Goal: Transaction & Acquisition: Purchase product/service

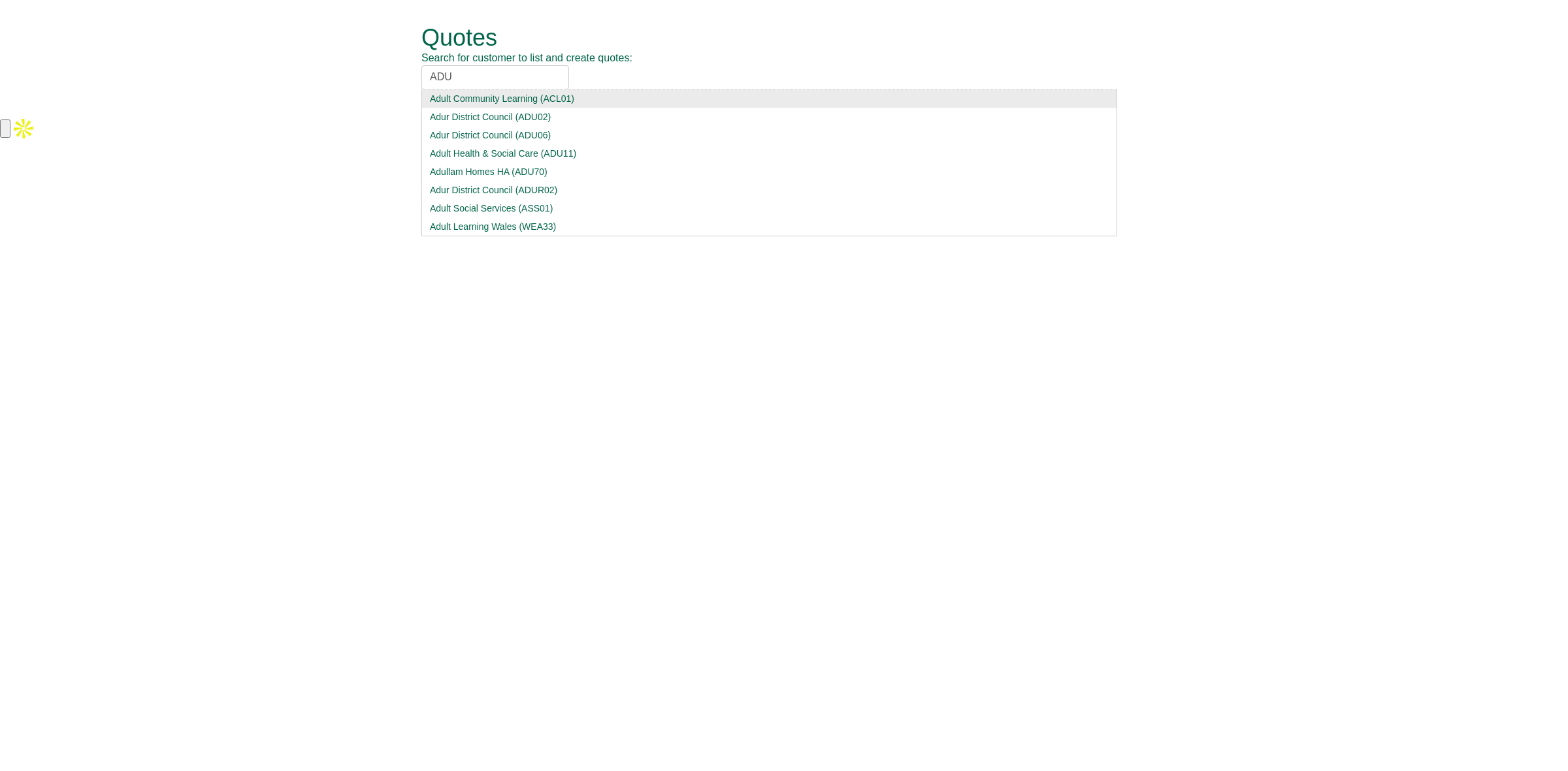
drag, startPoint x: 486, startPoint y: 83, endPoint x: 377, endPoint y: 78, distance: 109.1
click at [377, 78] on form "Quotes Search for customer to list and create quotes: ADU Adult Community Learn…" at bounding box center [784, 58] width 1568 height 116
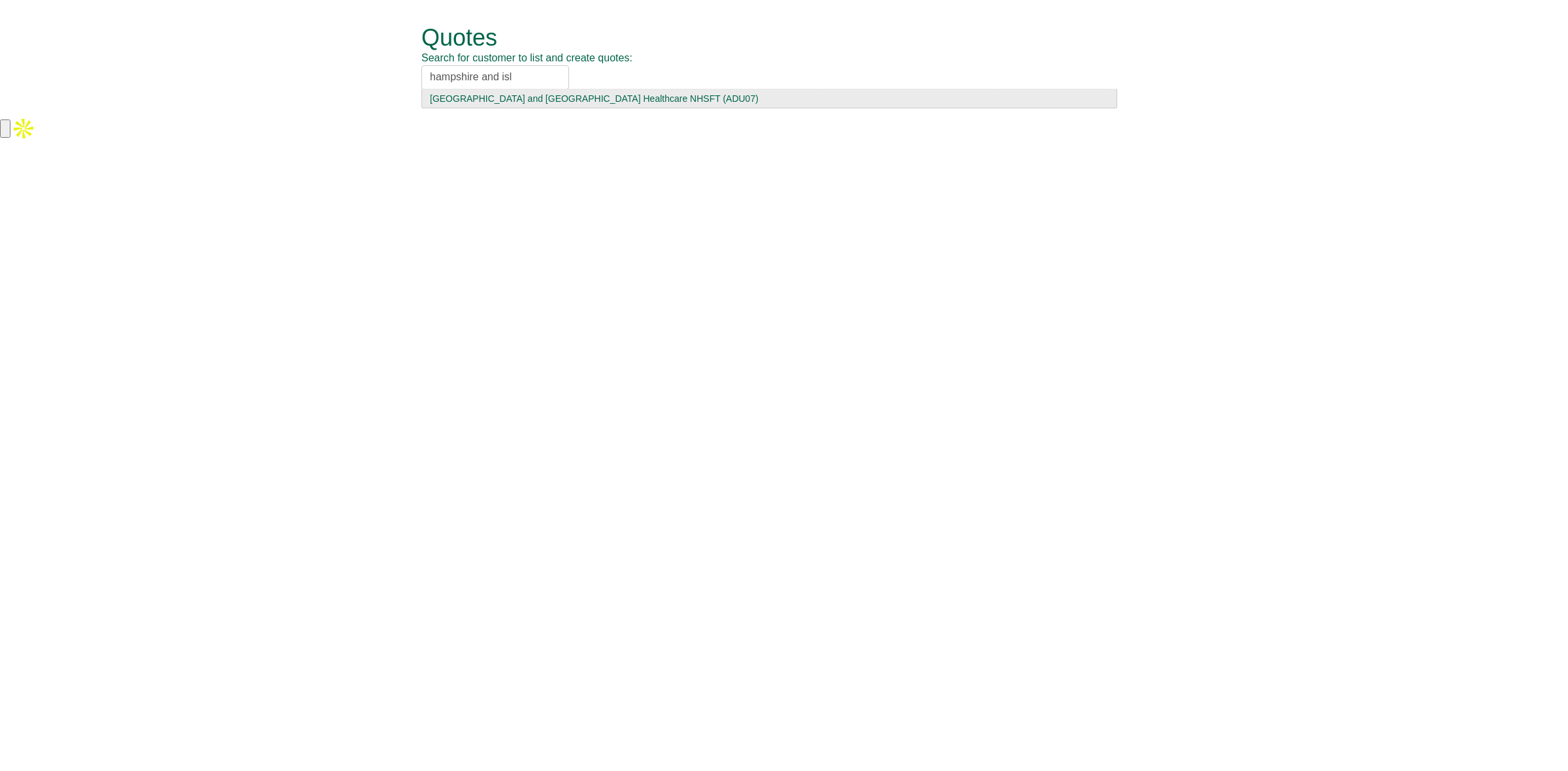
type input "hampshire and isl"
click at [482, 97] on div "Hampshire and Isle of Wight Healthcare NHSFT (ADU07)" at bounding box center [769, 98] width 679 height 13
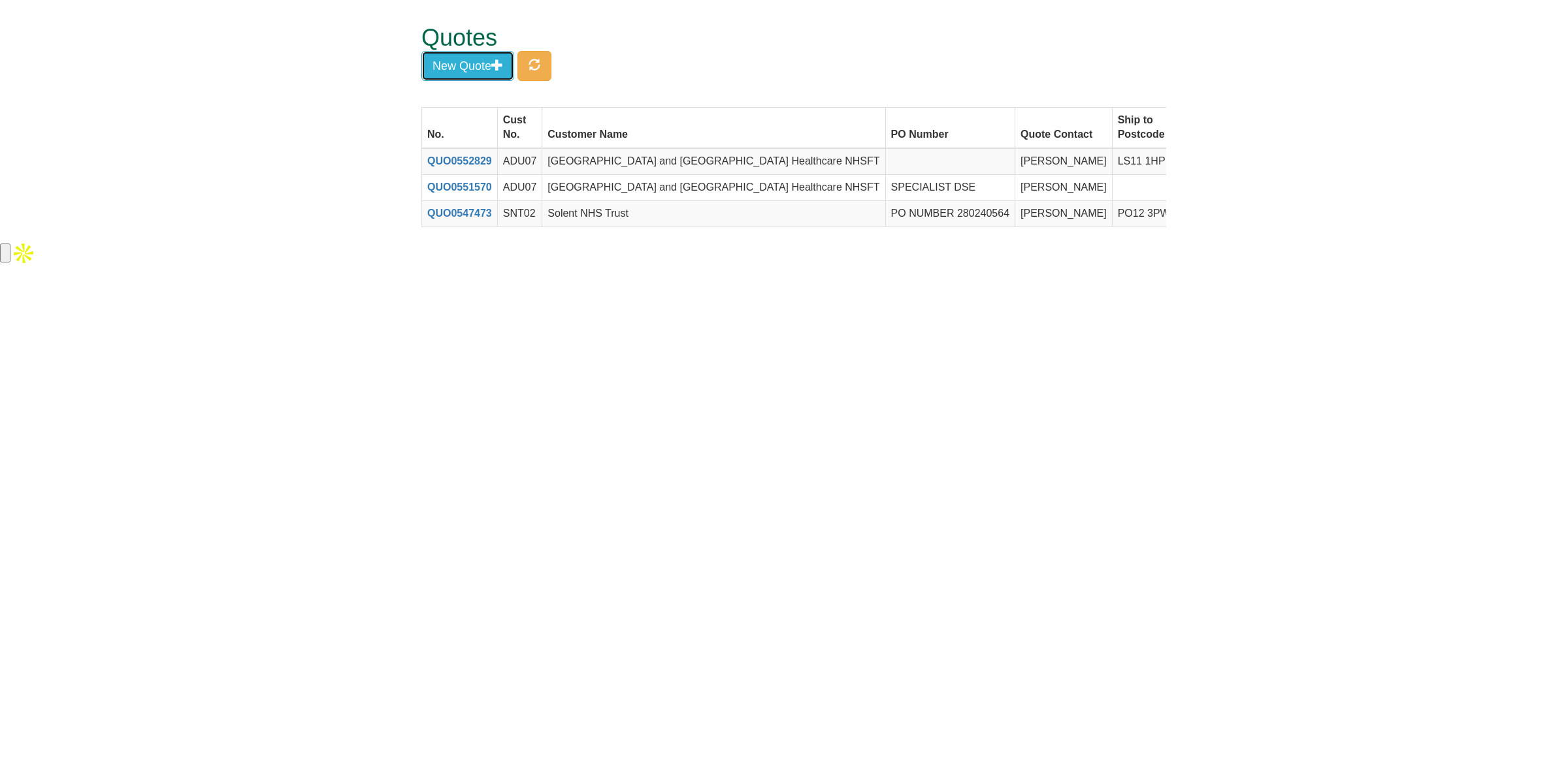
click at [472, 66] on button "New Quote" at bounding box center [468, 66] width 93 height 30
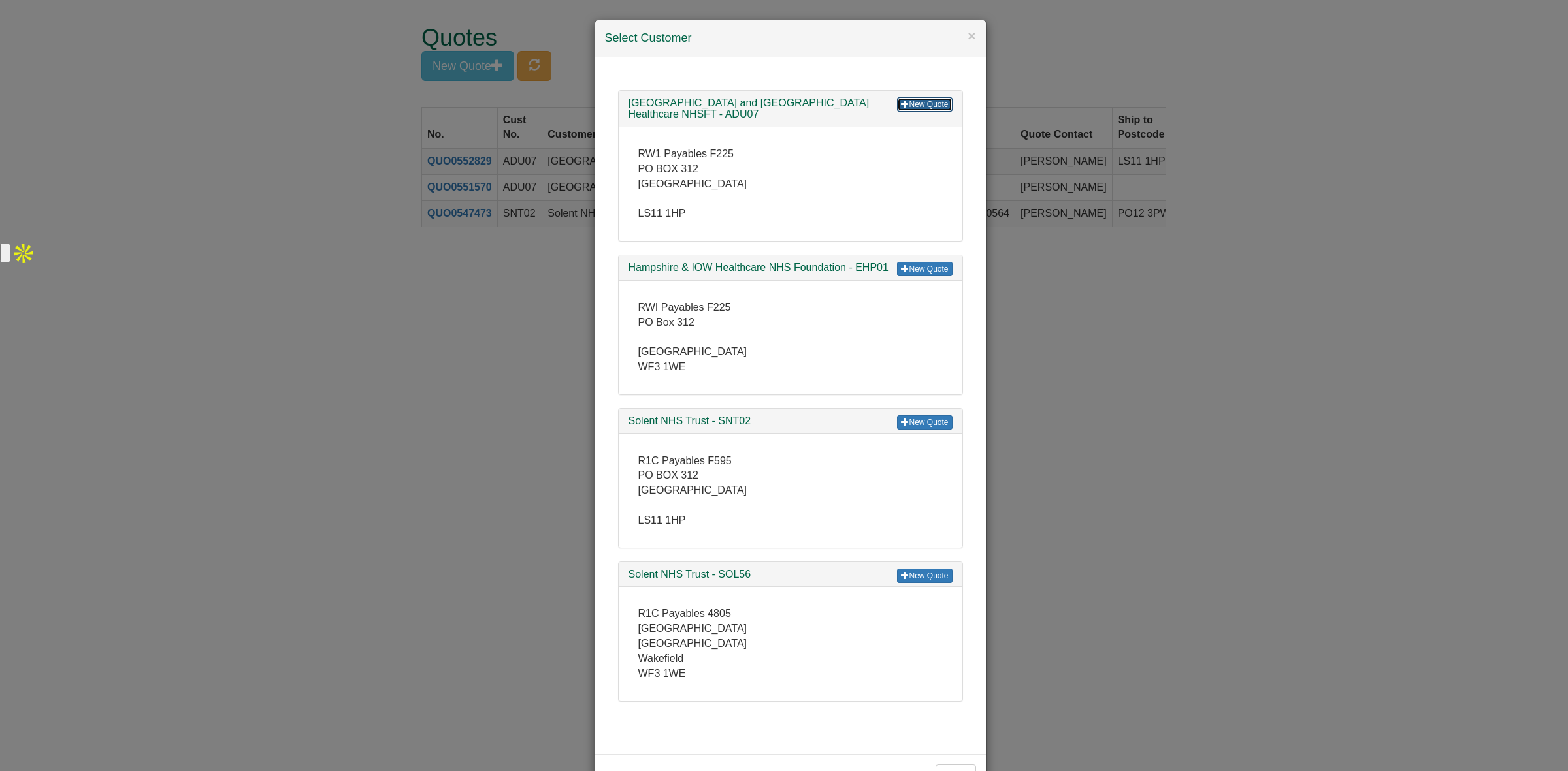
click at [918, 104] on link "New Quote" at bounding box center [924, 104] width 55 height 14
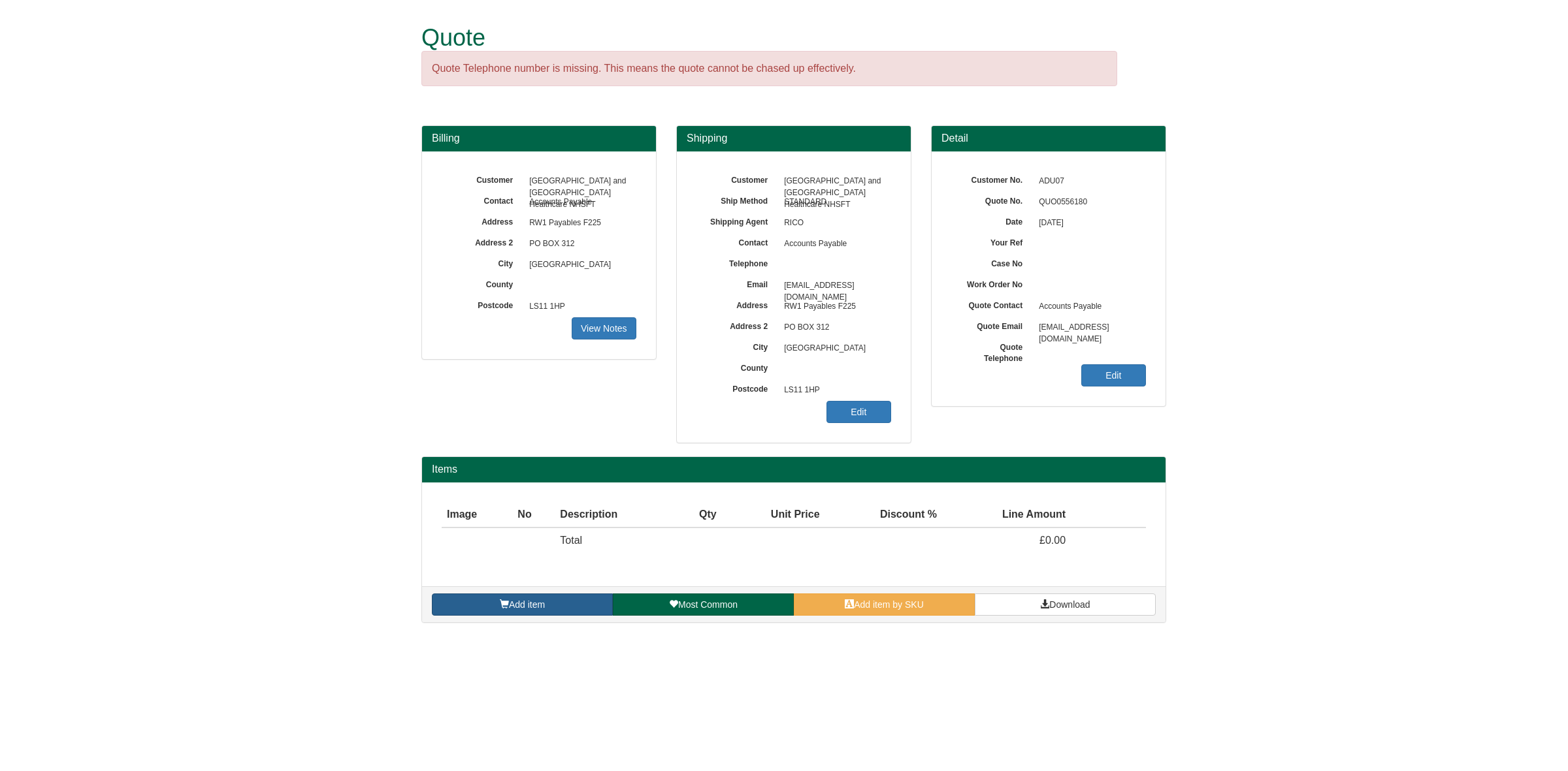
click at [512, 610] on span "Add item" at bounding box center [527, 605] width 36 height 11
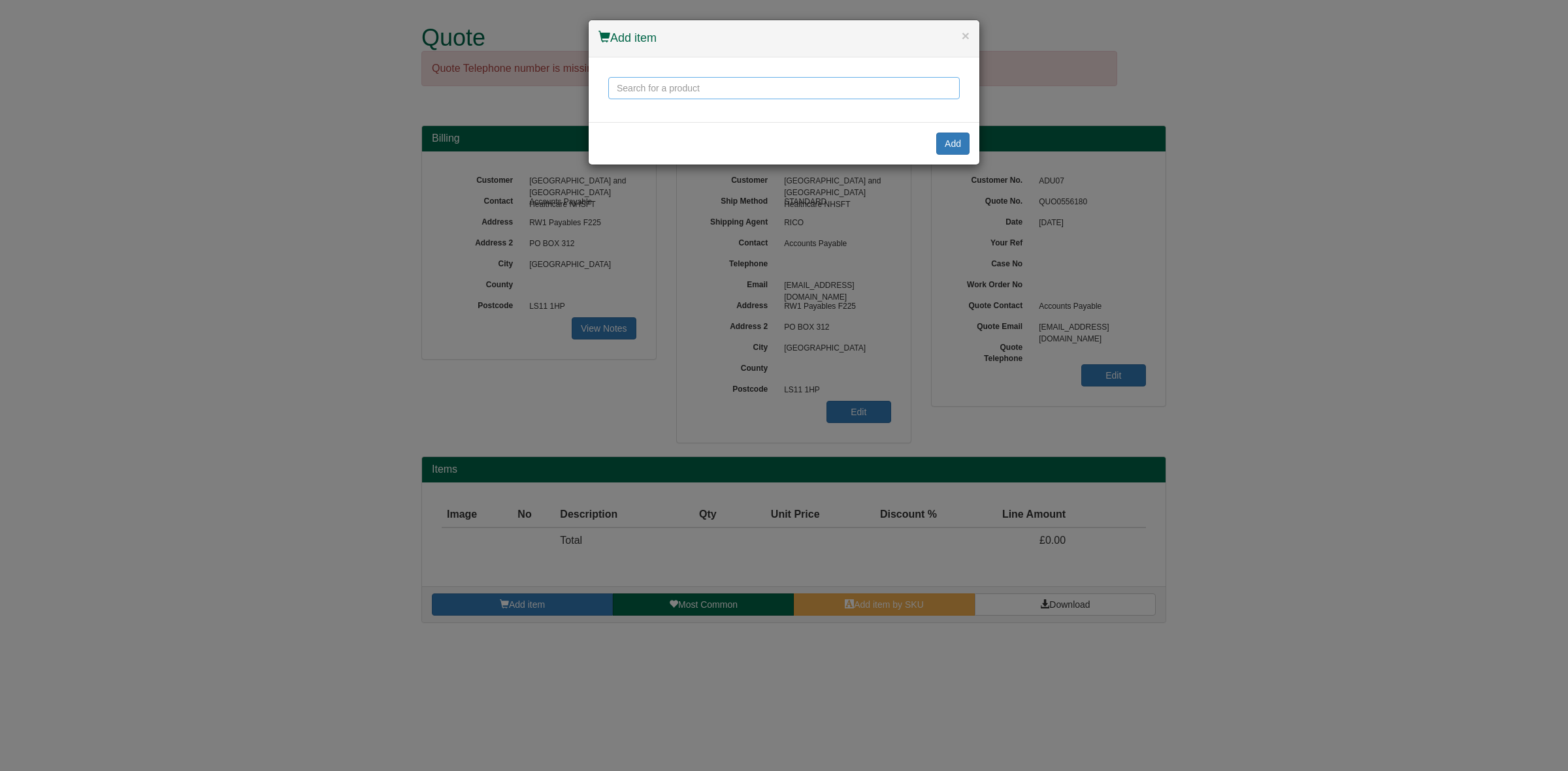
click at [667, 95] on input "text" at bounding box center [783, 88] width 352 height 22
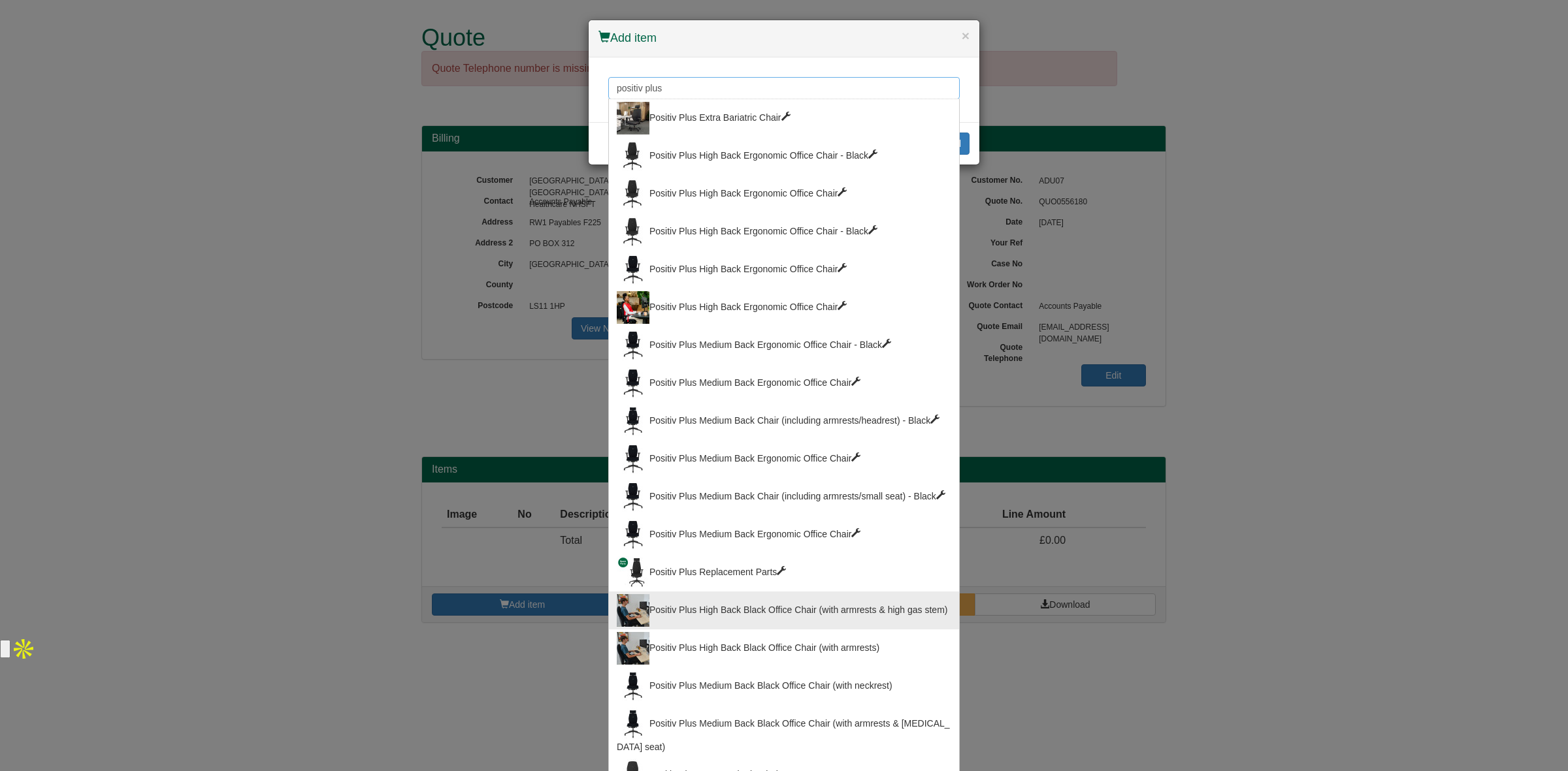
click at [673, 86] on input "positiv plus" at bounding box center [783, 88] width 352 height 22
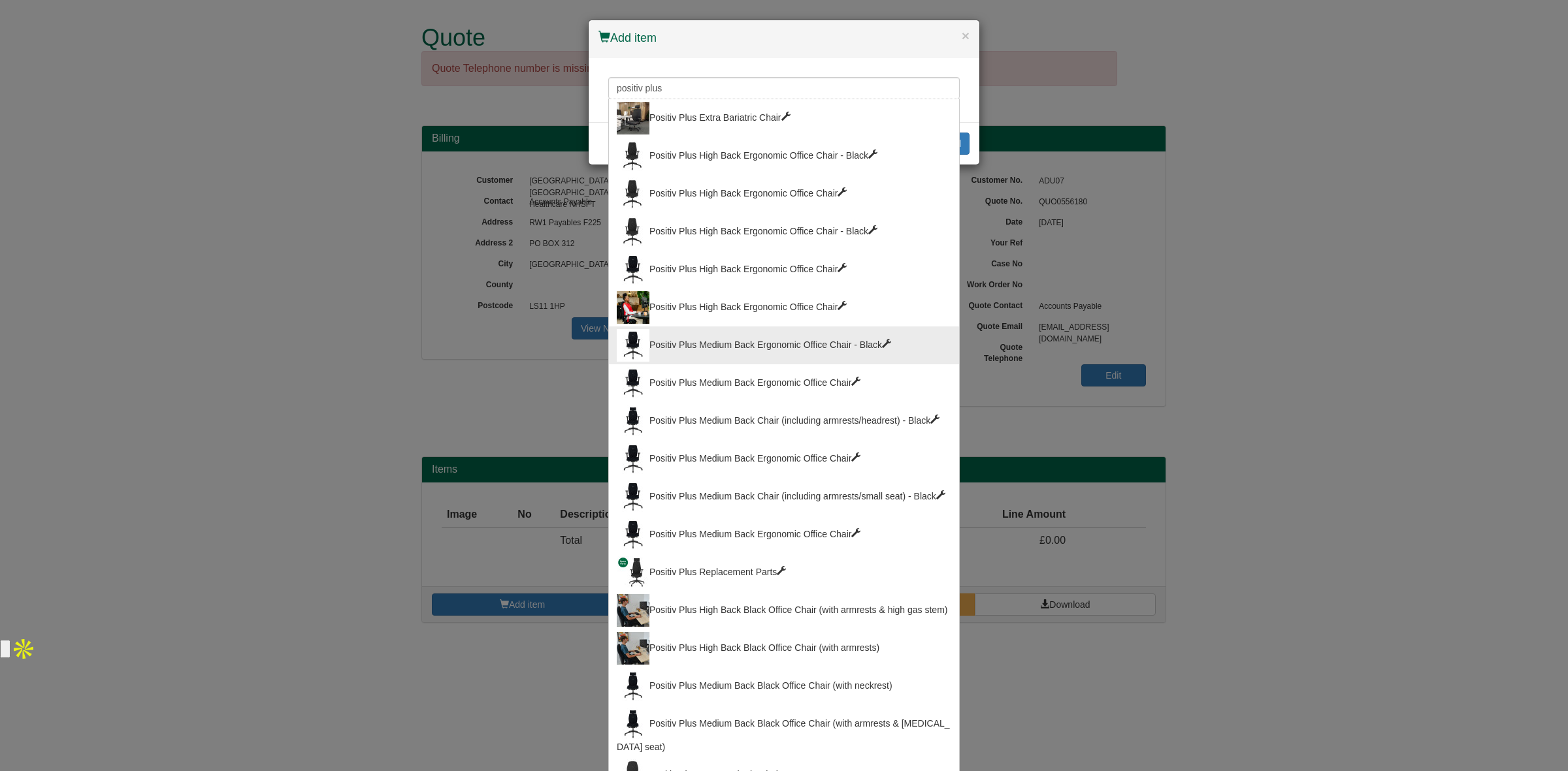
click at [786, 350] on div "Positiv Plus Medium Back Ergonomic Office Chair - Black" at bounding box center [784, 345] width 334 height 32
type input "Positiv Plus Medium Back Ergonomic Office Chair - Black"
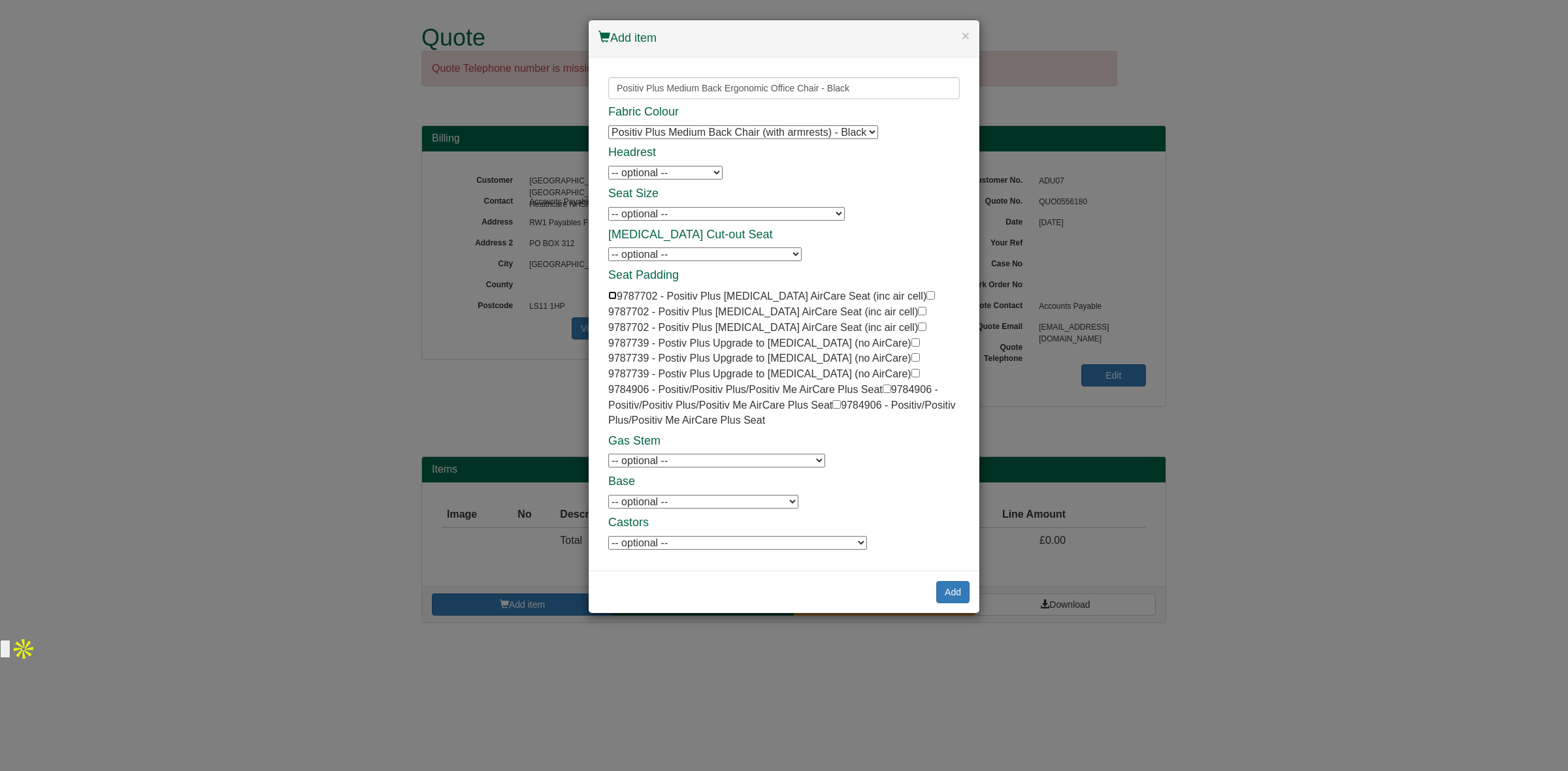
click at [614, 291] on input "checkbox" at bounding box center [611, 295] width 8 height 8
checkbox input "true"
click at [940, 581] on button "Add" at bounding box center [952, 592] width 33 height 22
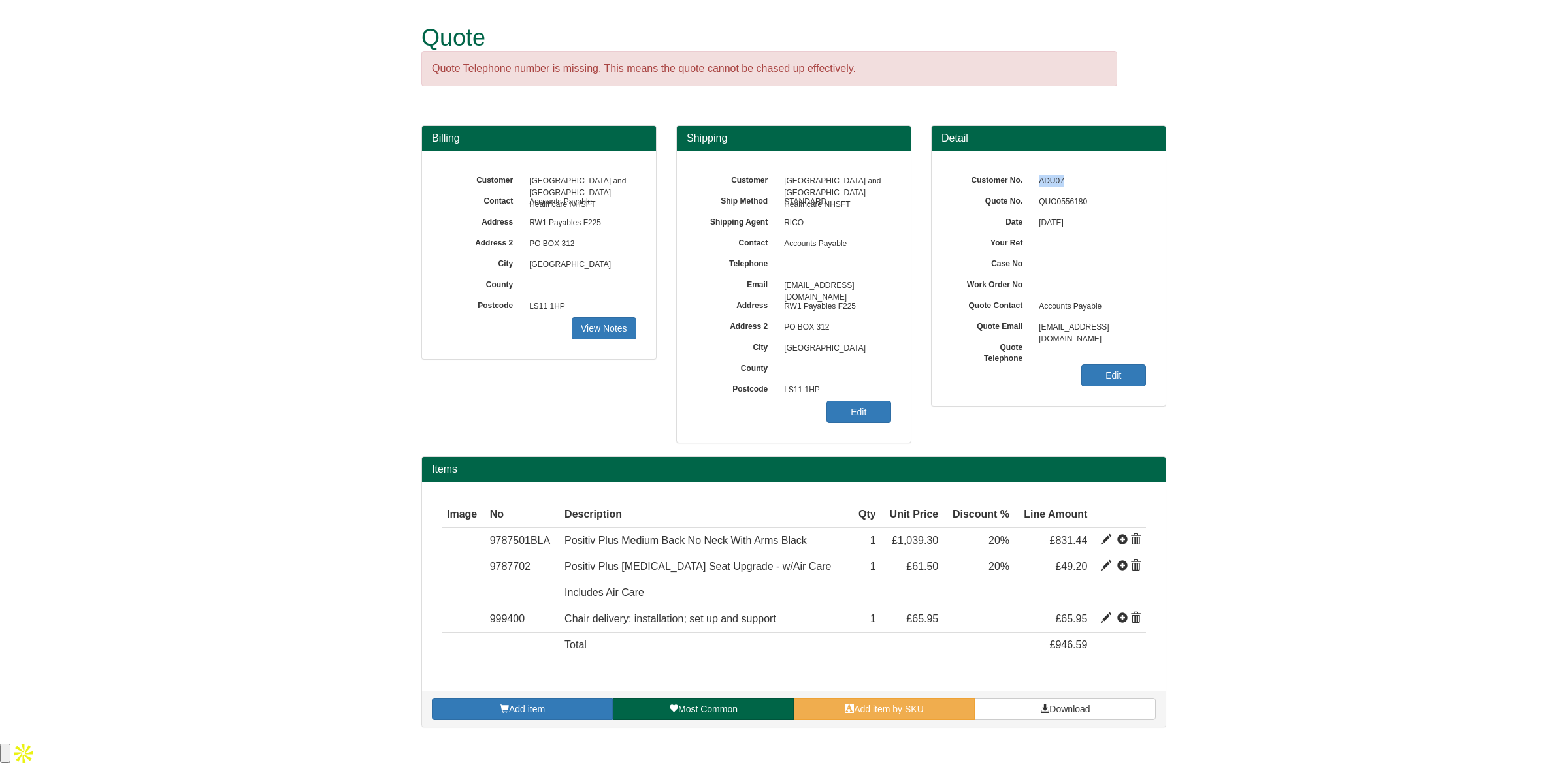
drag, startPoint x: 1070, startPoint y: 182, endPoint x: 1037, endPoint y: 184, distance: 33.1
click at [1037, 184] on span "ADU07" at bounding box center [1089, 181] width 113 height 21
copy span "ADU07"
click at [1079, 187] on span "ADU07" at bounding box center [1089, 181] width 113 height 21
drag, startPoint x: 1056, startPoint y: 199, endPoint x: 1032, endPoint y: 201, distance: 24.1
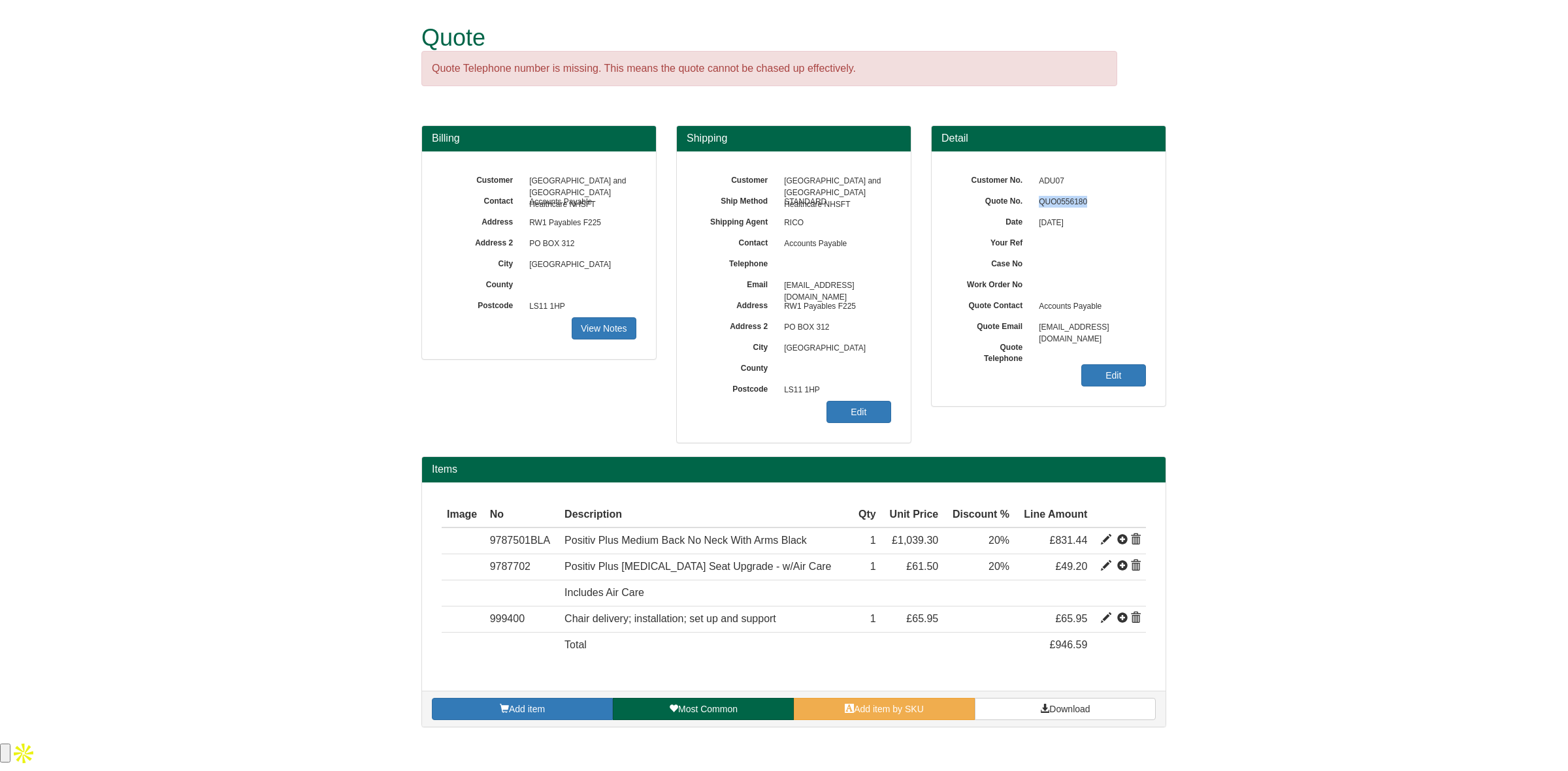
click at [1032, 201] on span "QUO0556180" at bounding box center [1089, 202] width 113 height 21
copy span "QUO0556180"
